Goal: Transaction & Acquisition: Subscribe to service/newsletter

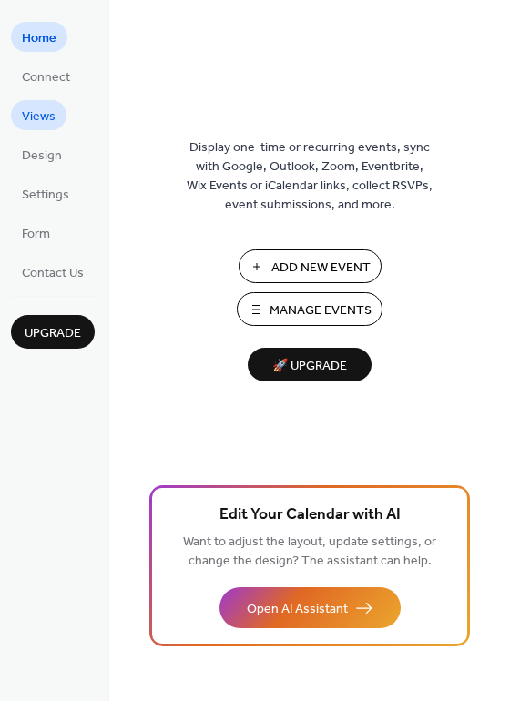
click at [32, 121] on span "Views" at bounding box center [39, 116] width 34 height 19
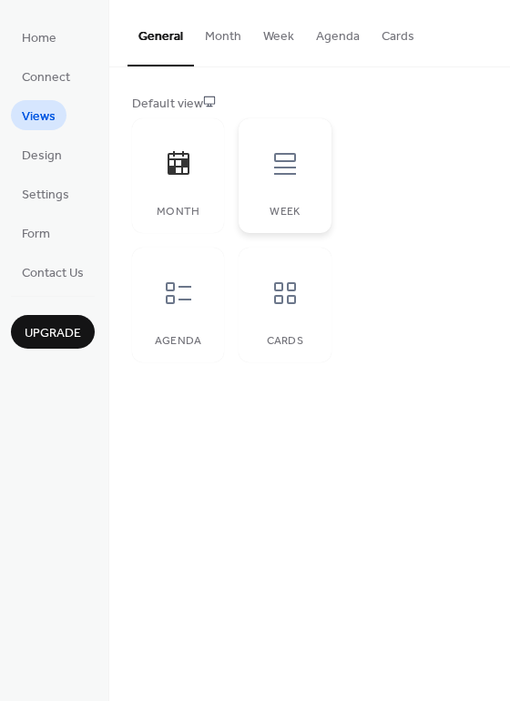
click at [258, 172] on div at bounding box center [285, 164] width 55 height 55
click at [311, 290] on div at bounding box center [285, 293] width 55 height 55
click at [35, 157] on span "Design" at bounding box center [42, 156] width 40 height 19
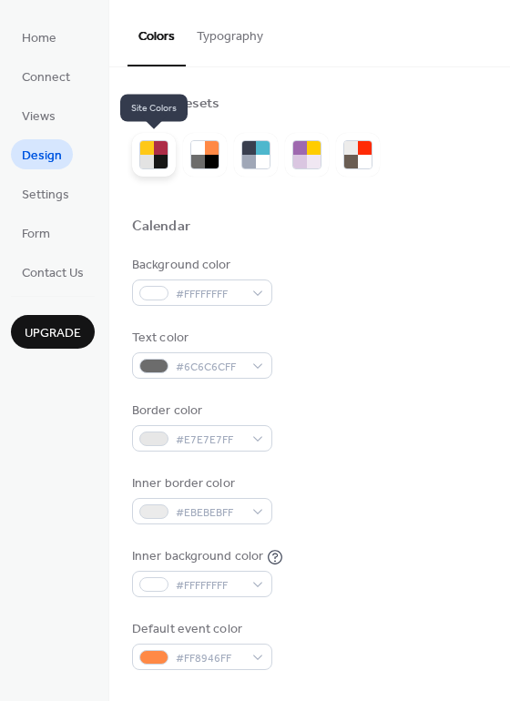
click at [147, 144] on div at bounding box center [147, 148] width 14 height 14
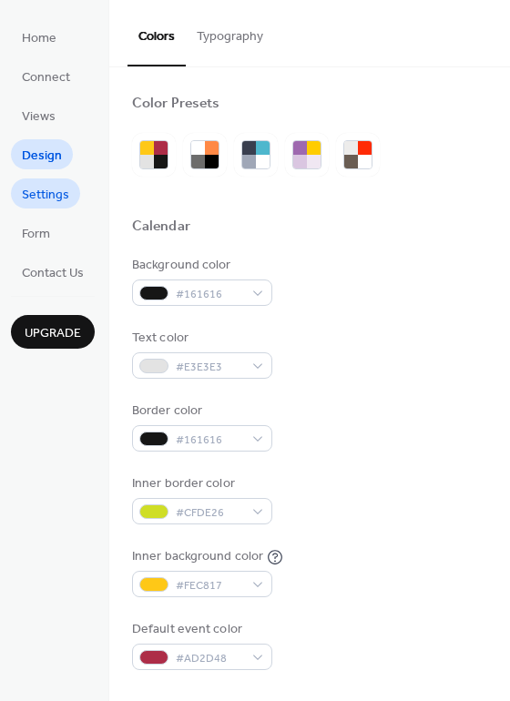
click at [36, 198] on span "Settings" at bounding box center [45, 195] width 47 height 19
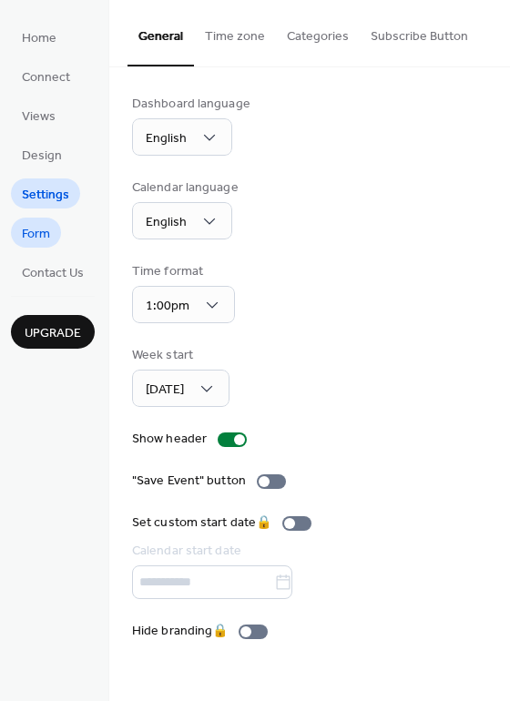
click at [36, 232] on span "Form" at bounding box center [36, 234] width 28 height 19
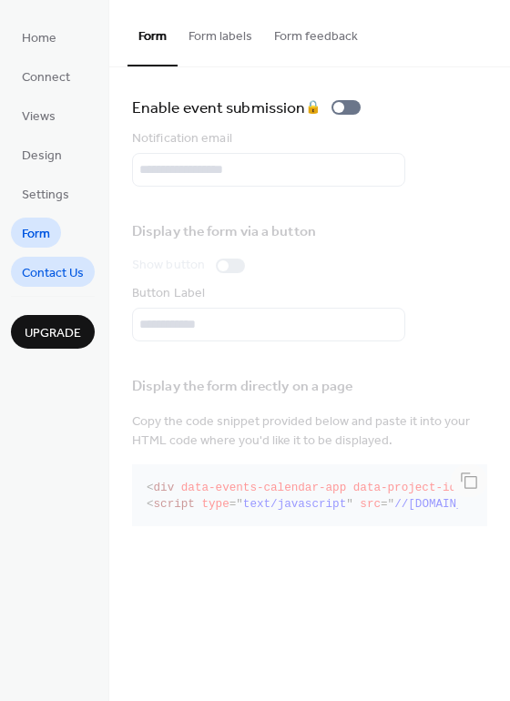
click at [40, 269] on span "Contact Us" at bounding box center [53, 273] width 62 height 19
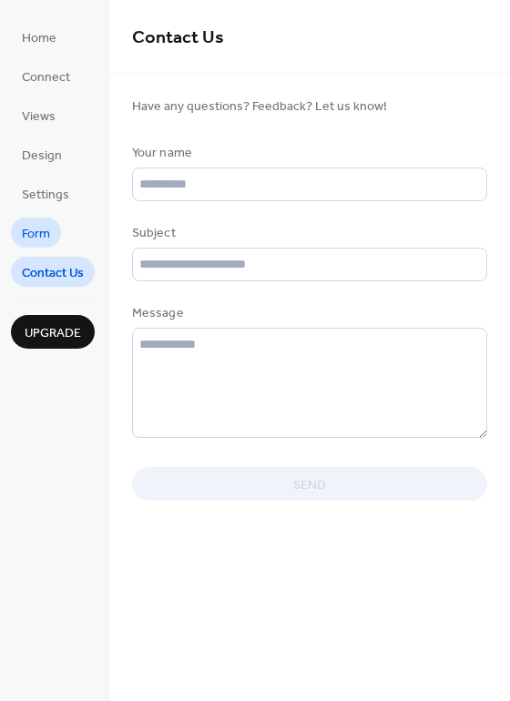
click at [34, 234] on span "Form" at bounding box center [36, 234] width 28 height 19
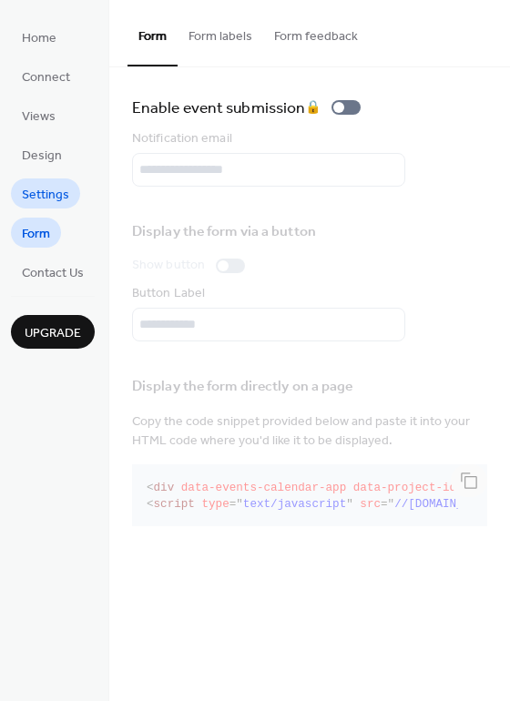
click at [30, 180] on link "Settings" at bounding box center [45, 193] width 69 height 30
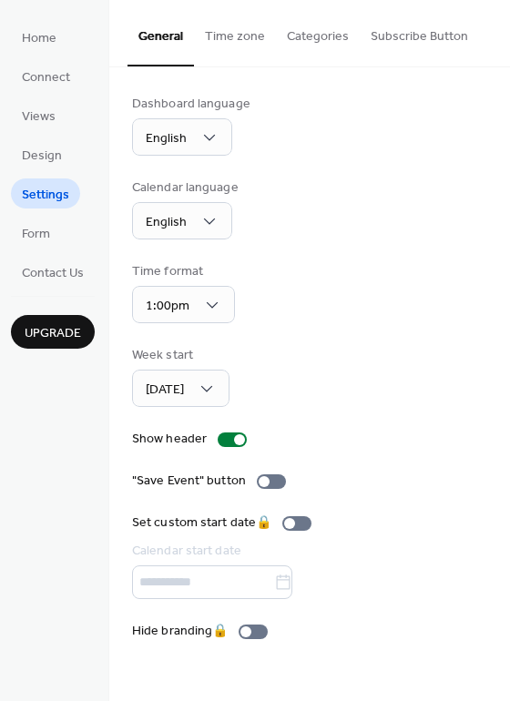
click at [62, 312] on div "Upgrade" at bounding box center [53, 322] width 84 height 53
click at [63, 333] on span "Upgrade" at bounding box center [53, 333] width 56 height 19
